Goal: Check status

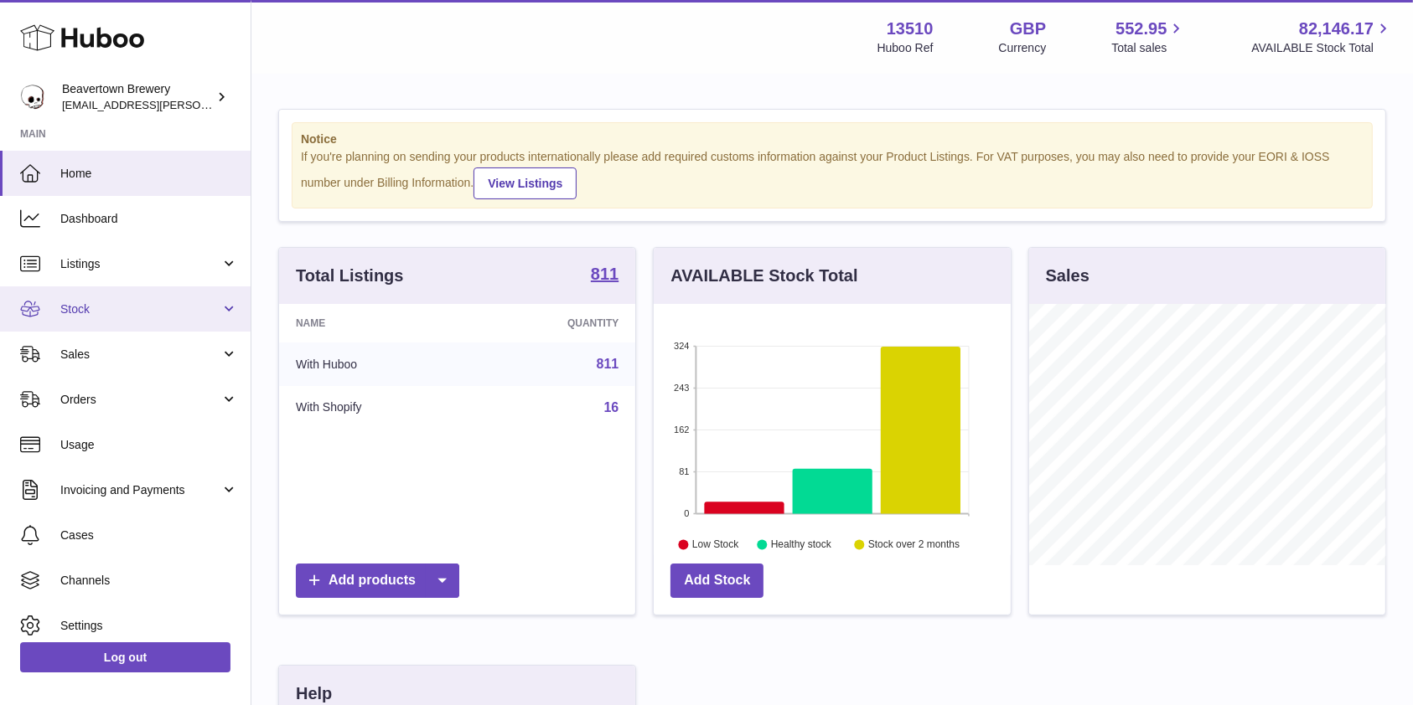
scroll to position [261, 356]
click at [138, 323] on link "Stock" at bounding box center [125, 309] width 251 height 45
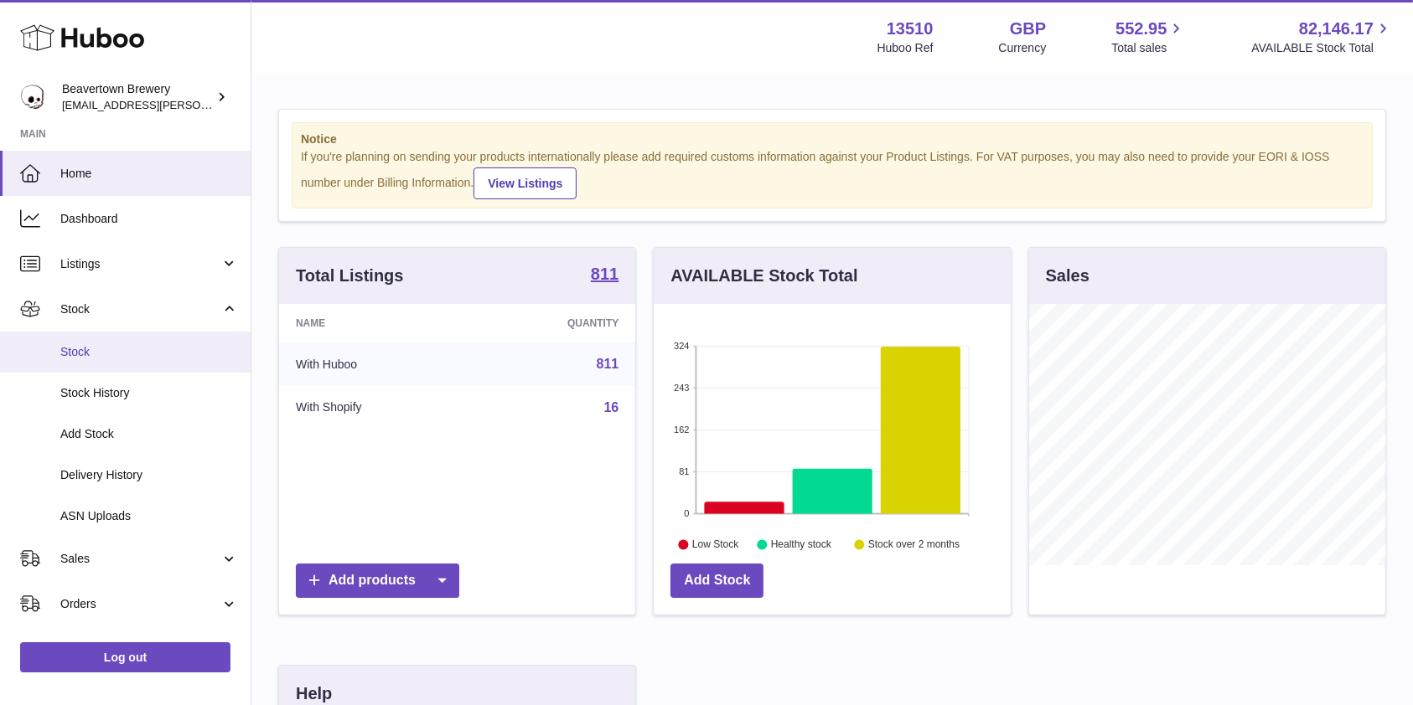
click at [132, 364] on link "Stock" at bounding box center [125, 352] width 251 height 41
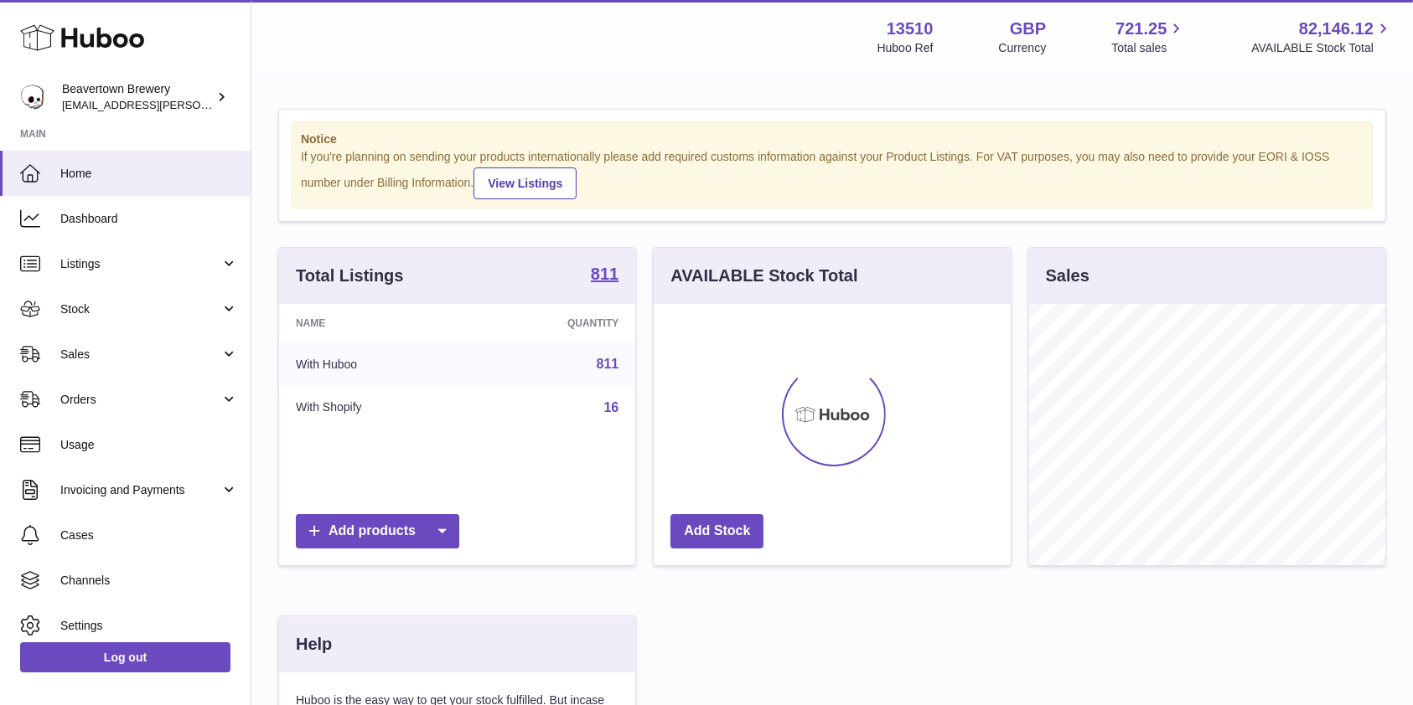
scroll to position [261, 356]
click at [88, 354] on span "Sales" at bounding box center [140, 355] width 160 height 16
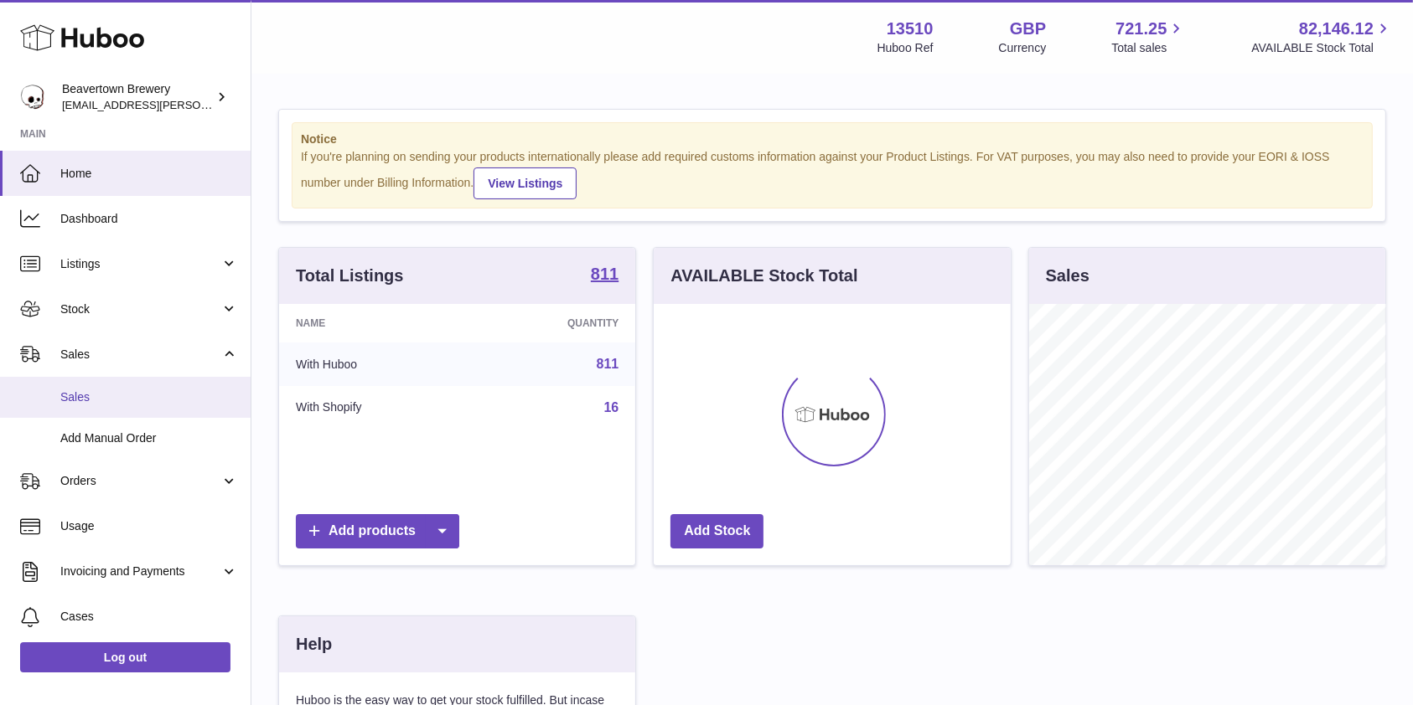
click at [87, 408] on link "Sales" at bounding box center [125, 397] width 251 height 41
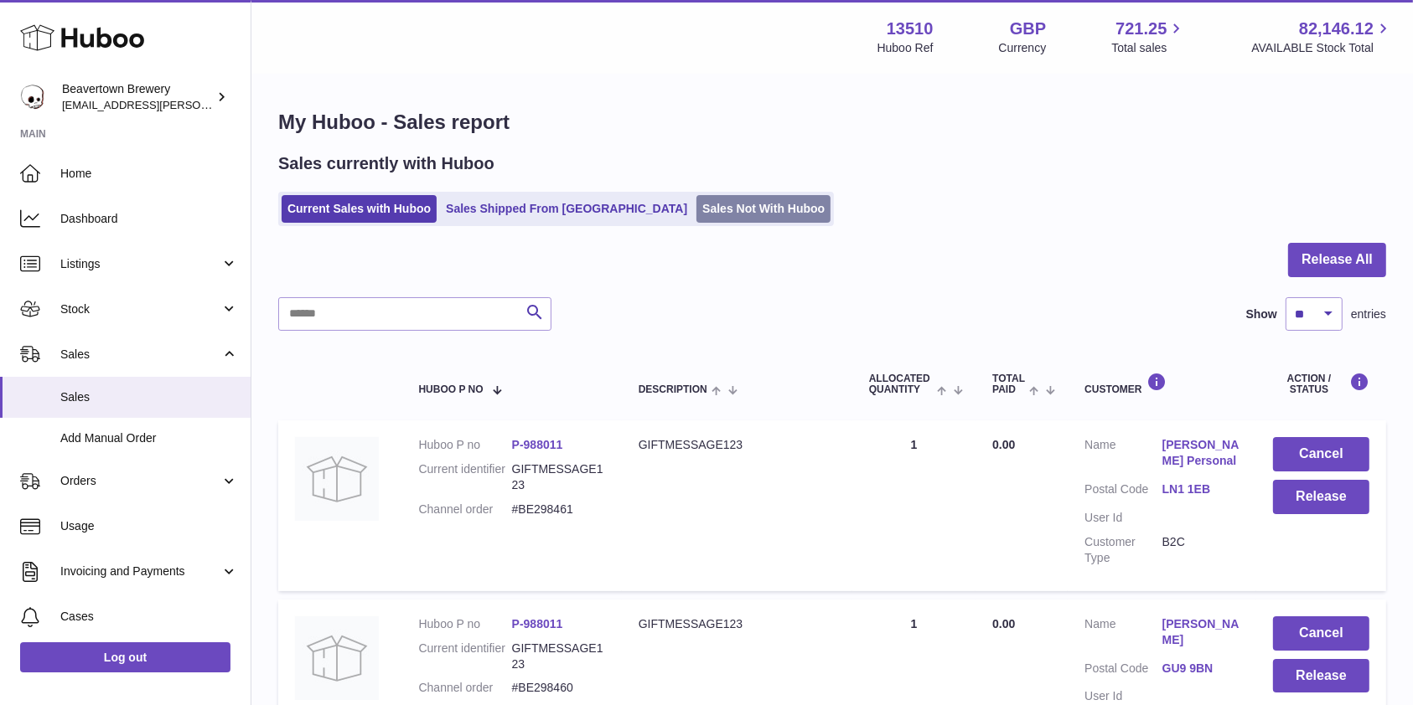
click at [721, 214] on link "Sales Not With Huboo" at bounding box center [763, 209] width 134 height 28
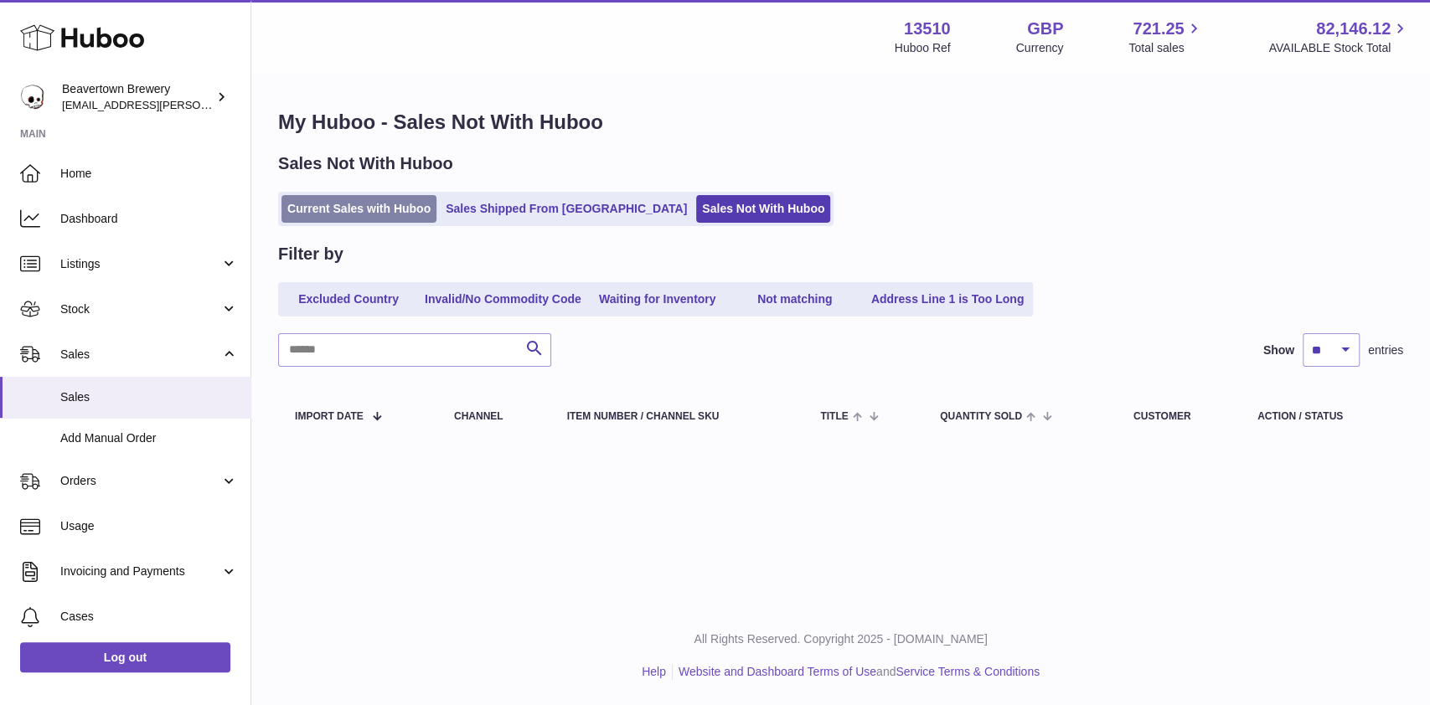
click at [307, 204] on link "Current Sales with Huboo" at bounding box center [359, 209] width 155 height 28
